Goal: Task Accomplishment & Management: Use online tool/utility

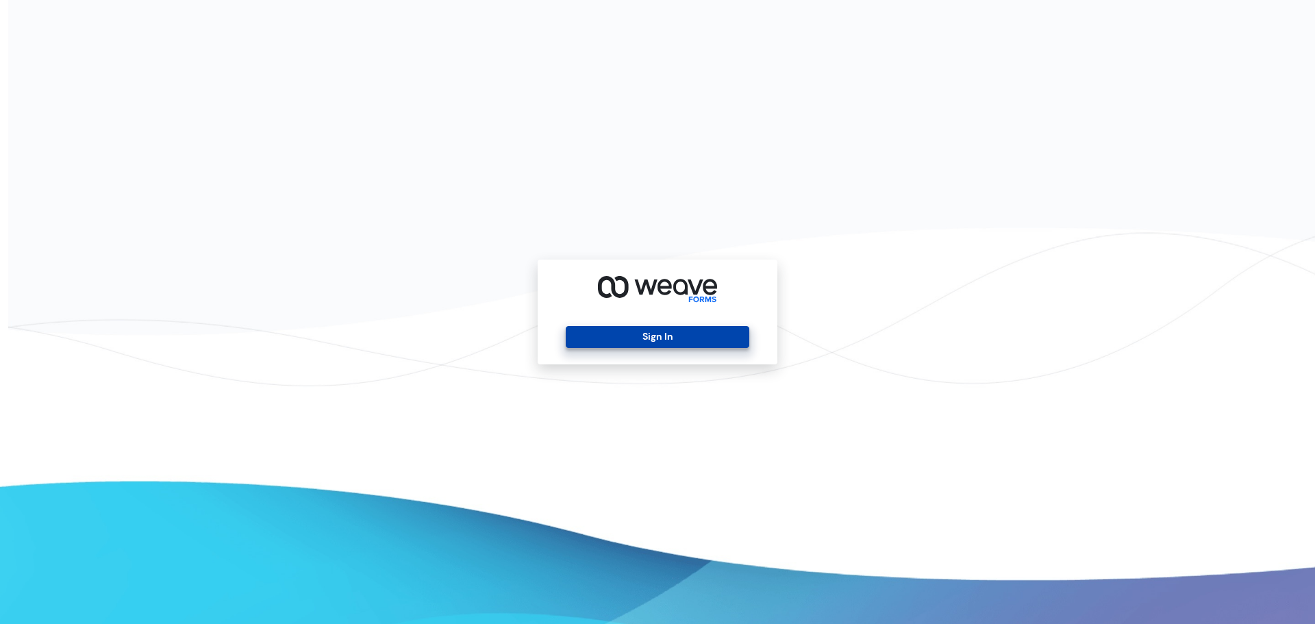
click at [655, 345] on button "Sign In" at bounding box center [657, 337] width 183 height 22
click at [646, 333] on button "Sign In" at bounding box center [657, 337] width 183 height 22
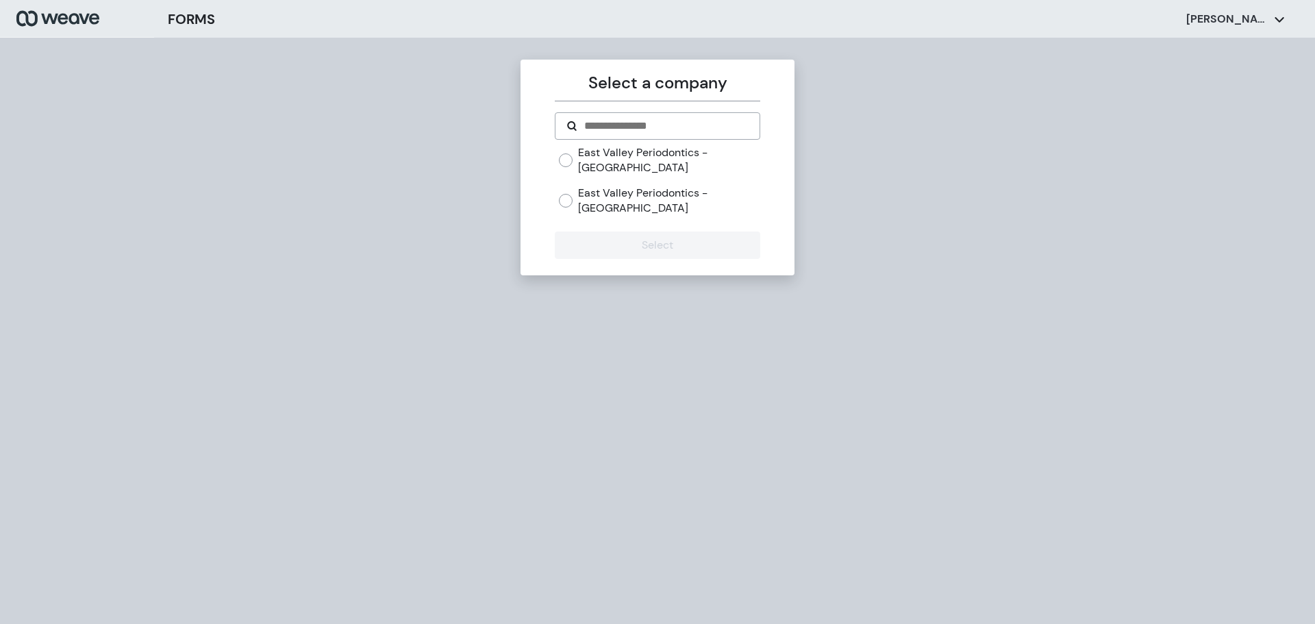
click at [683, 159] on label "East Valley Periodontics - [GEOGRAPHIC_DATA]" at bounding box center [668, 159] width 181 height 29
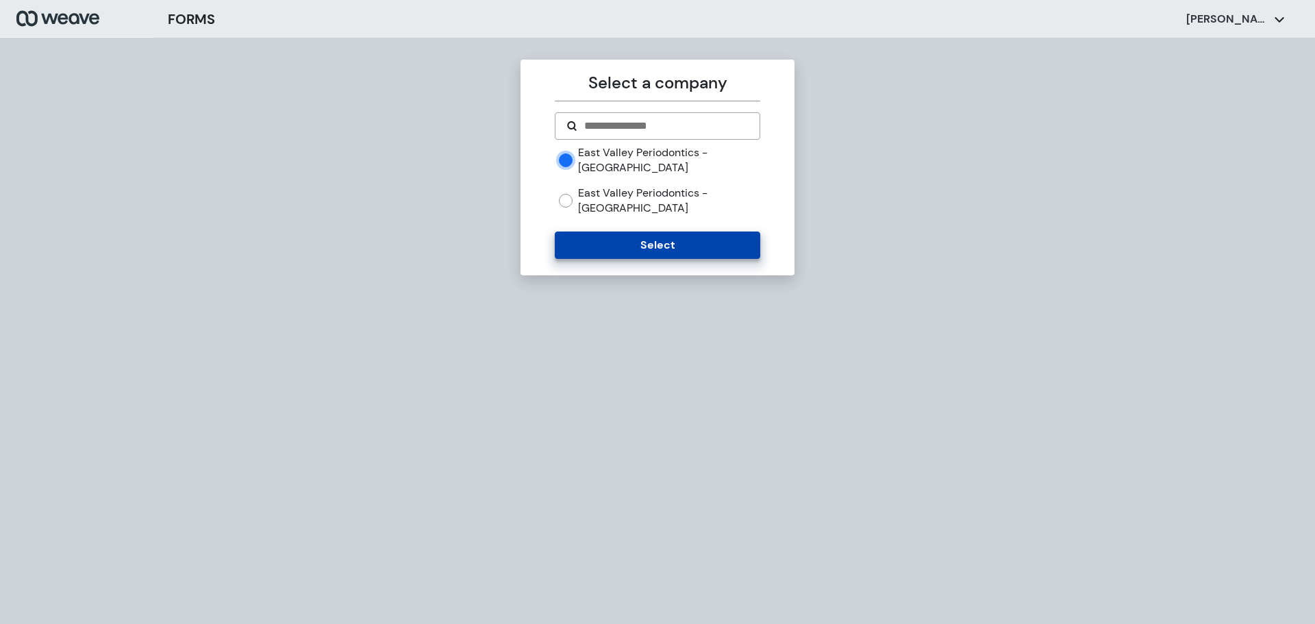
click at [659, 231] on button "Select" at bounding box center [657, 244] width 205 height 27
